Goal: Find specific page/section: Find specific page/section

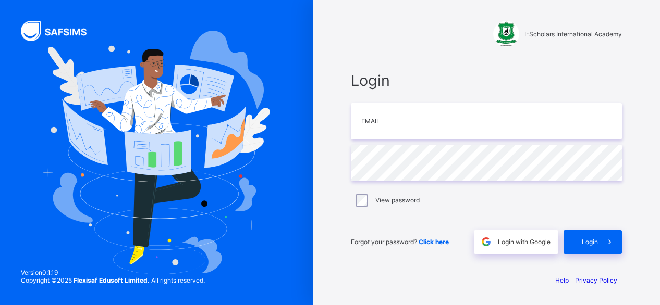
type input "**********"
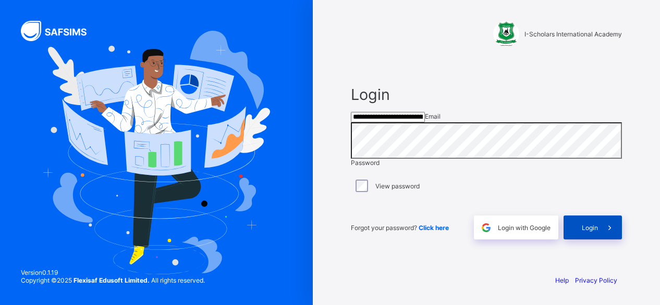
click at [587, 232] on span "Login" at bounding box center [589, 228] width 16 height 8
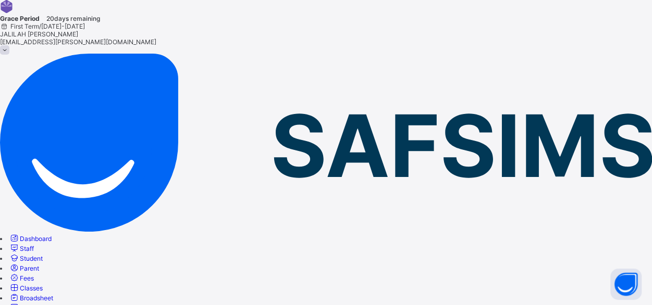
scroll to position [57, 0]
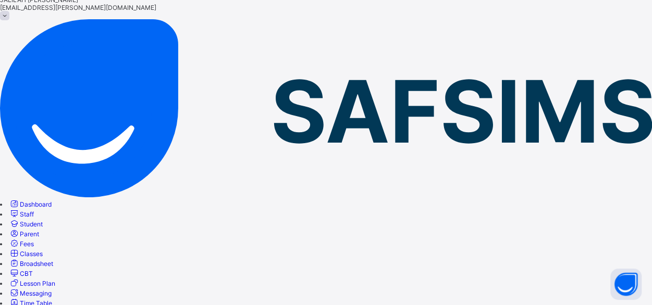
click at [39, 230] on span "Parent" at bounding box center [29, 234] width 19 height 8
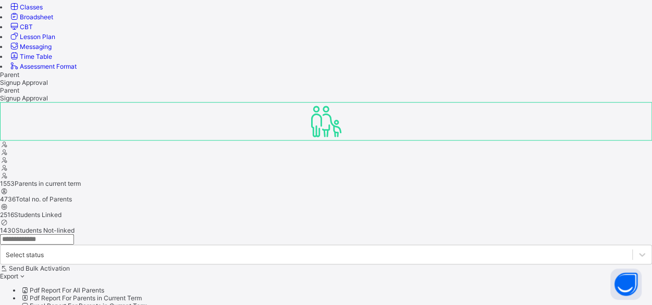
scroll to position [334, 0]
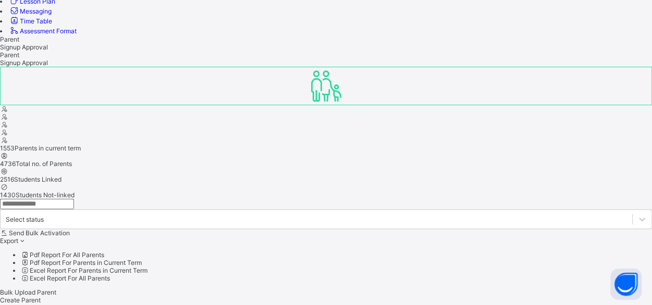
scroll to position [341, 0]
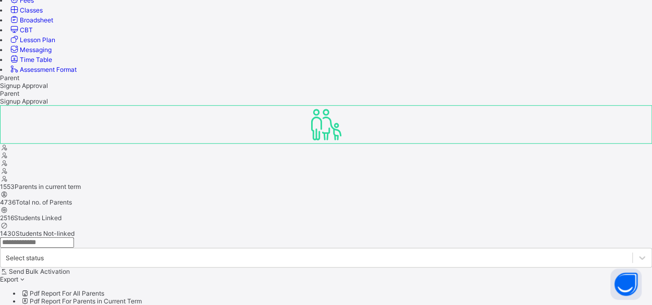
scroll to position [350, 0]
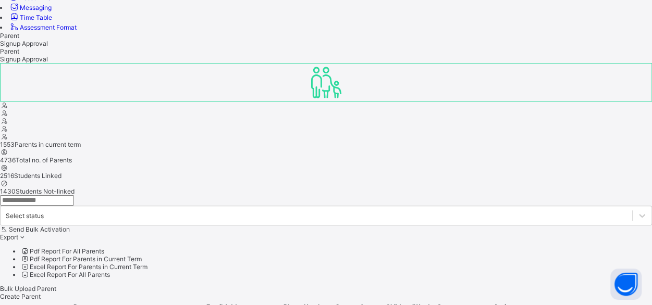
scroll to position [344, 0]
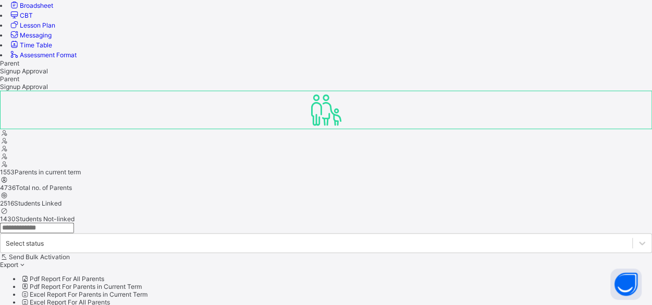
scroll to position [316, 0]
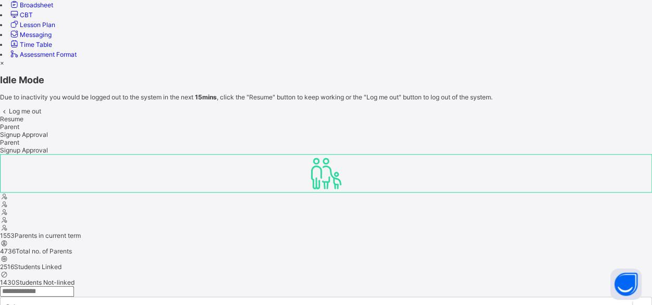
click at [23, 123] on span "Resume" at bounding box center [11, 119] width 23 height 8
